Goal: Find specific page/section: Find specific page/section

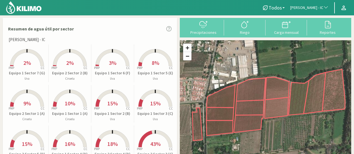
click at [321, 7] on span "[PERSON_NAME] - IC" at bounding box center [307, 8] width 33 height 6
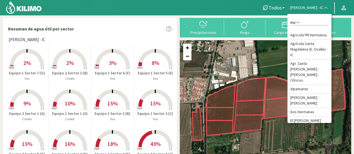
type input "mag"
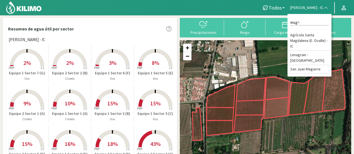
drag, startPoint x: 315, startPoint y: 21, endPoint x: 269, endPoint y: 14, distance: 46.2
click at [269, 14] on nav "Todos Todos Ciruela Uva Lo [PERSON_NAME] - IC mag Search Agrícola [GEOGRAPHIC_D…" at bounding box center [177, 7] width 354 height 15
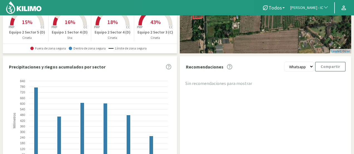
scroll to position [134, 0]
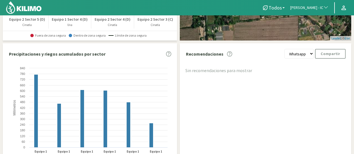
click at [311, 7] on span "[PERSON_NAME] - IC" at bounding box center [307, 8] width 33 height 6
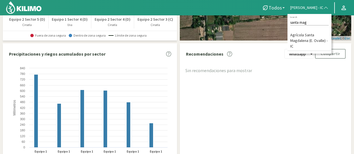
type input "santa mag"
click at [309, 7] on span "[PERSON_NAME] - IC" at bounding box center [307, 8] width 33 height 6
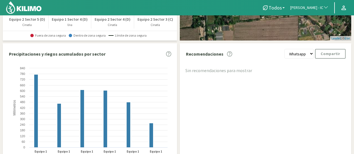
click at [306, 4] on button "[PERSON_NAME] - IC" at bounding box center [310, 8] width 44 height 12
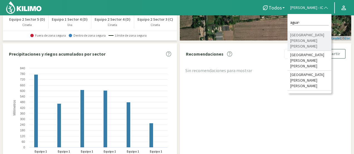
type input "agua"
click at [312, 35] on li "[GEOGRAPHIC_DATA][PERSON_NAME][PERSON_NAME]" at bounding box center [310, 41] width 44 height 20
